Goal: Task Accomplishment & Management: Manage account settings

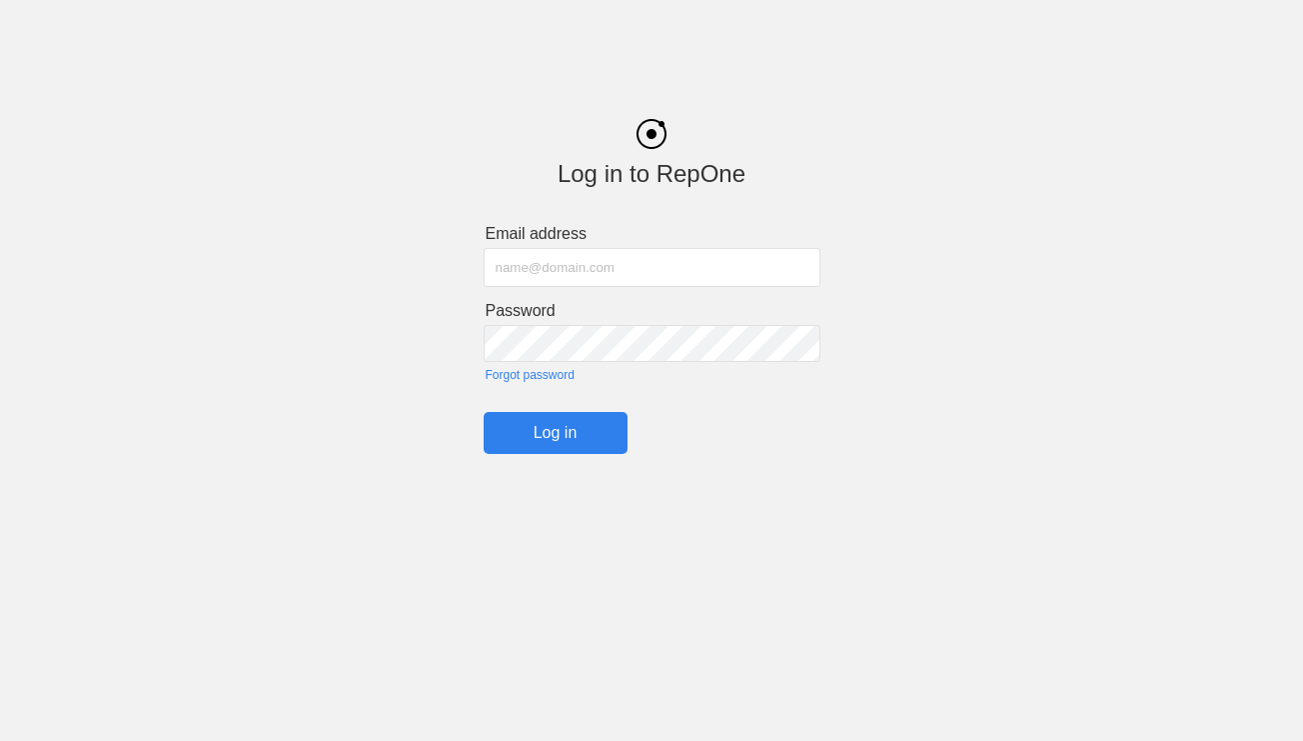
click at [719, 264] on input "text" at bounding box center [652, 267] width 337 height 39
click at [611, 258] on input "text" at bounding box center [652, 267] width 337 height 39
type input "[PERSON_NAME].[PERSON_NAME].66@"
click at [507, 374] on link "Forgot password" at bounding box center [653, 375] width 335 height 14
type input "[PERSON_NAME][EMAIL_ADDRESS][PERSON_NAME][DOMAIN_NAME]"
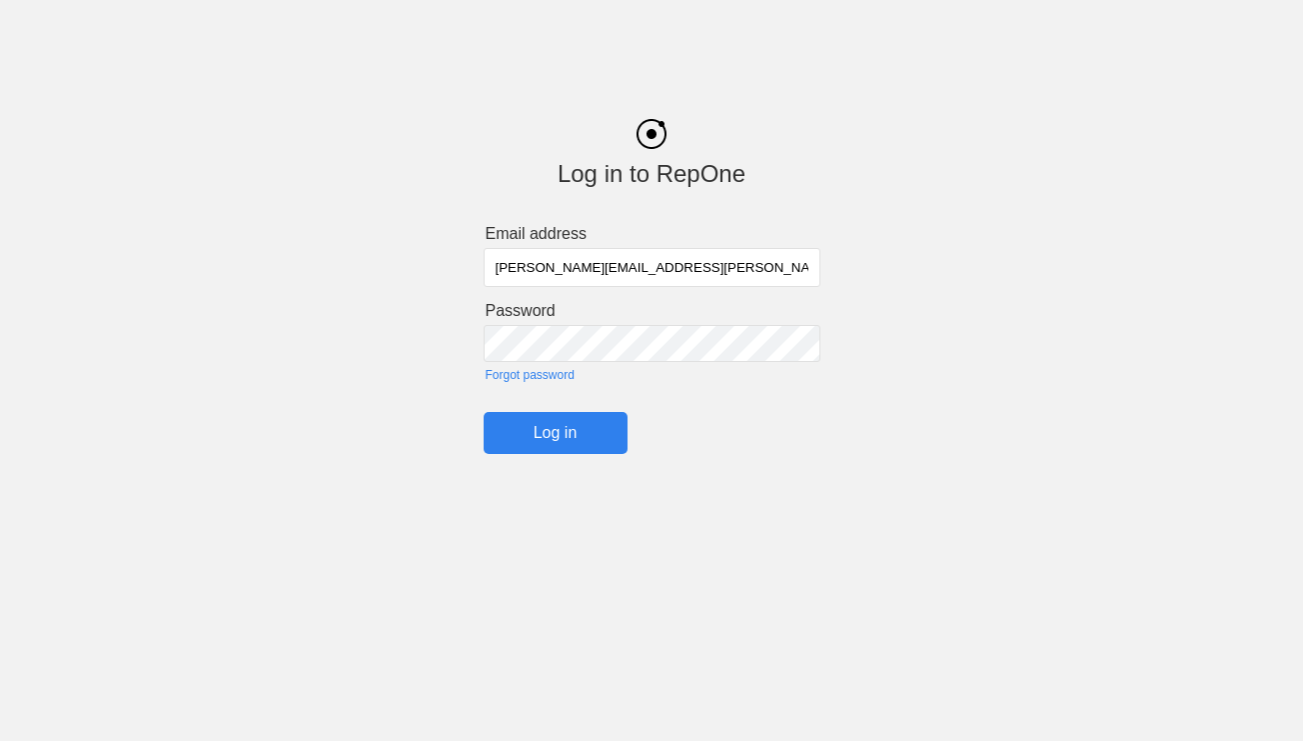
click at [575, 436] on input "Log in" at bounding box center [556, 433] width 144 height 42
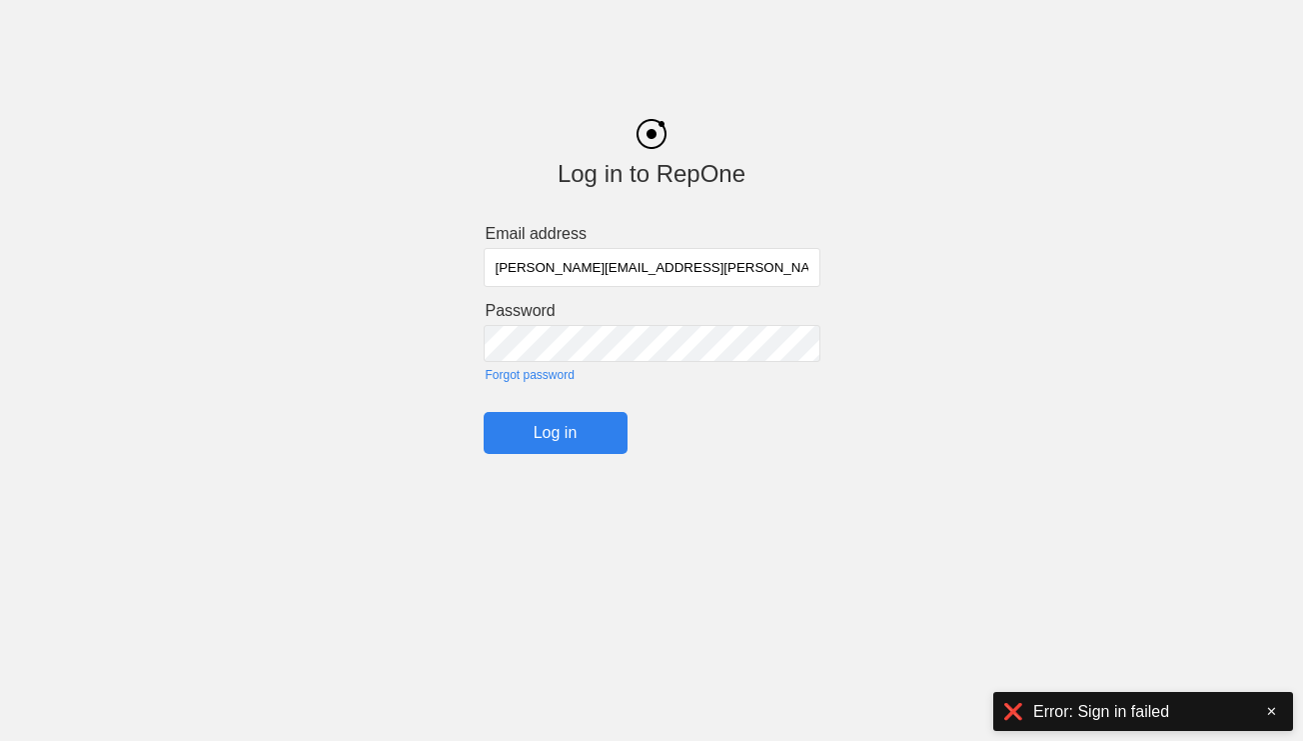
click at [526, 378] on link "Forgot password" at bounding box center [653, 375] width 335 height 14
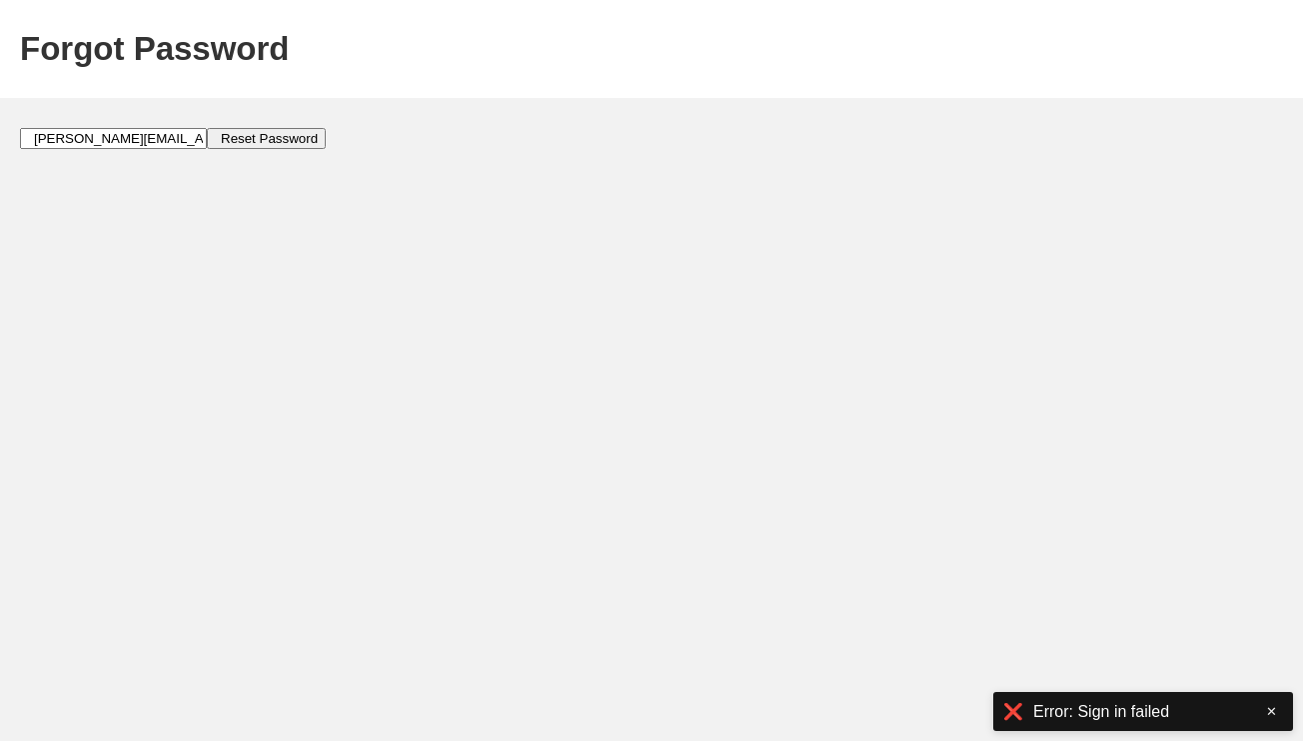
click at [207, 137] on input "Reset Password" at bounding box center [266, 138] width 119 height 21
